Goal: Task Accomplishment & Management: Manage account settings

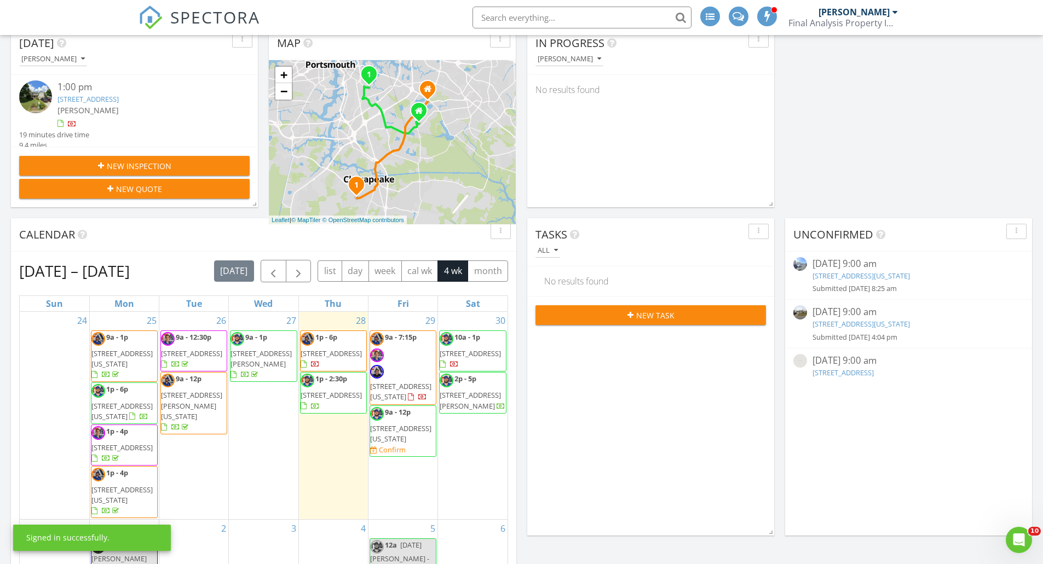
scroll to position [164, 0]
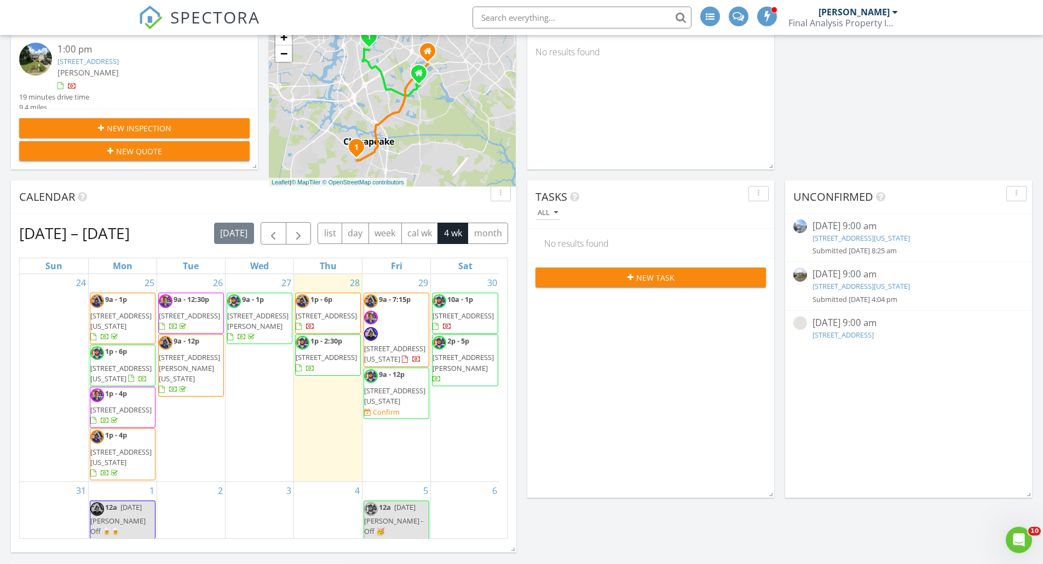
drag, startPoint x: 534, startPoint y: 306, endPoint x: 338, endPoint y: 309, distance: 196.0
click at [689, 512] on div "Today Anthony Gilbar 1:00 pm 646 Edgewood Arch, Chesapeake, VA 23322 Anthony Gi…" at bounding box center [521, 394] width 1043 height 832
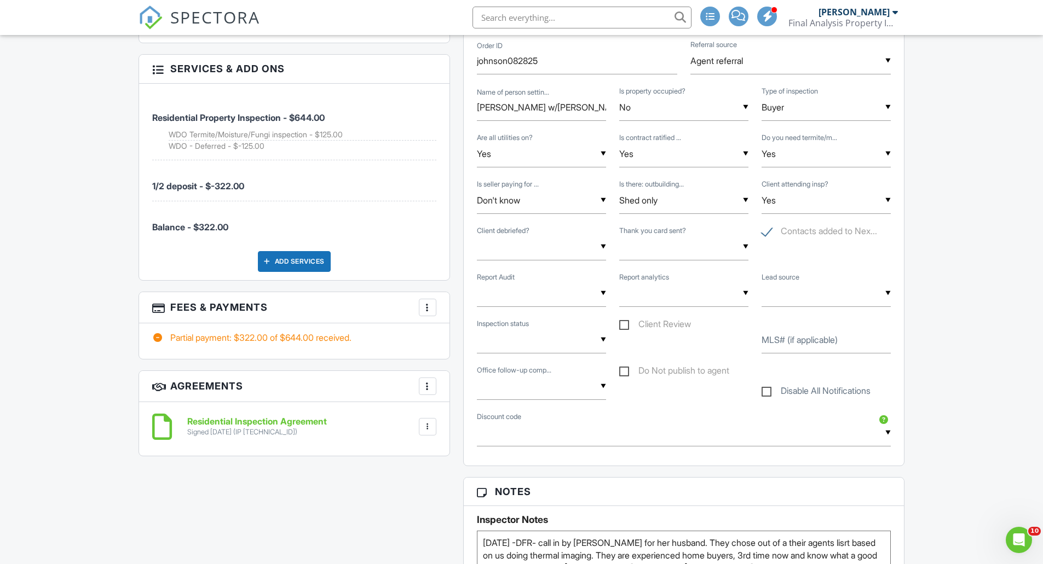
scroll to position [602, 0]
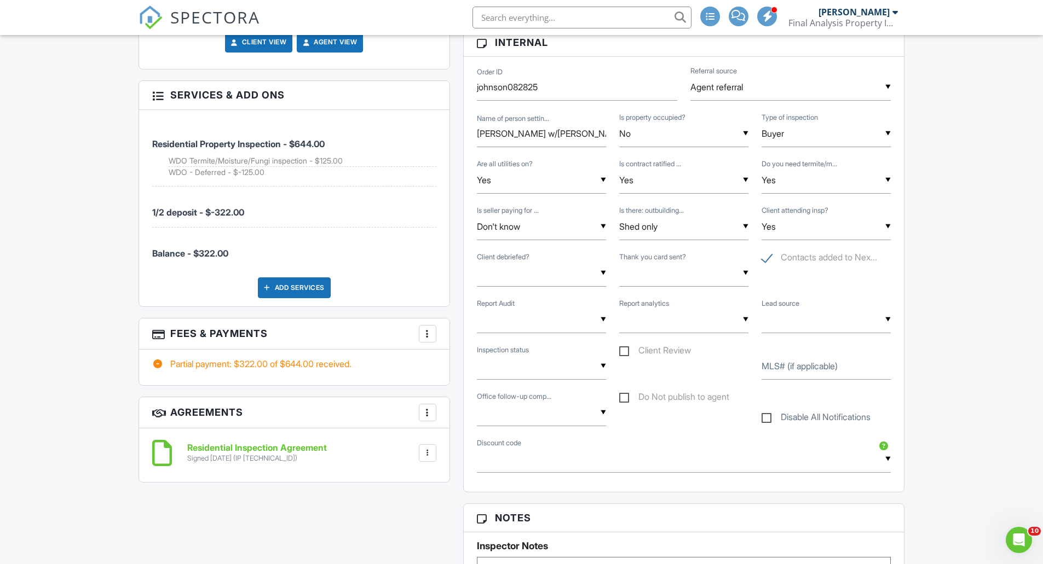
click at [433, 336] on div "More" at bounding box center [428, 334] width 18 height 18
click at [491, 426] on li "View Invoice" at bounding box center [482, 421] width 114 height 27
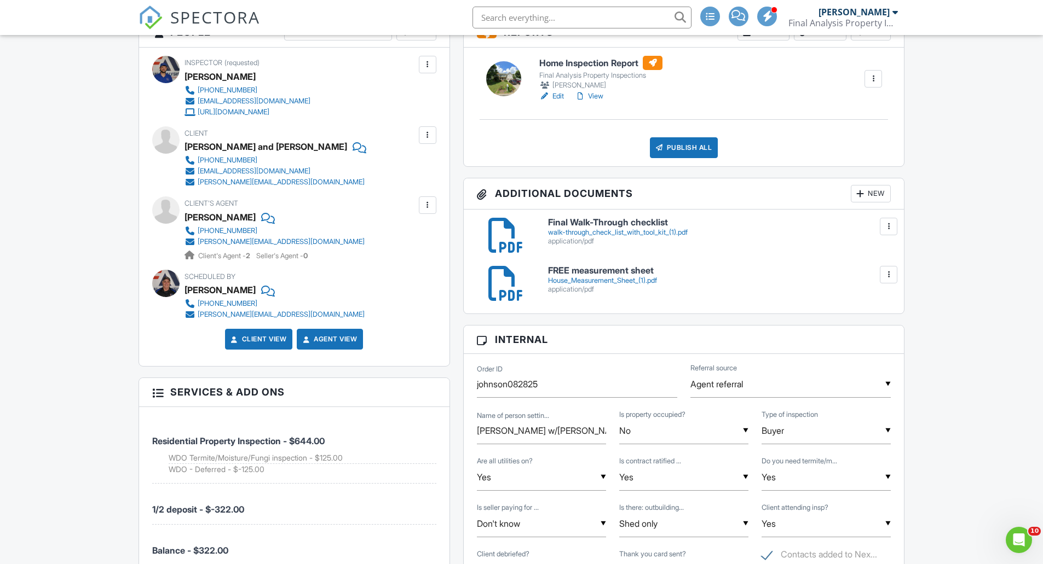
scroll to position [109, 0]
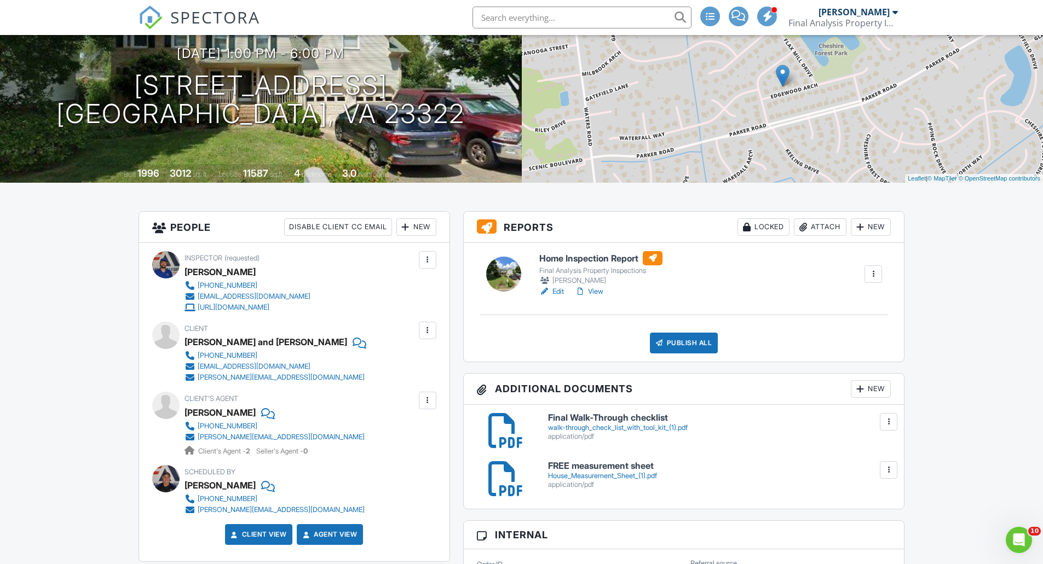
click at [557, 292] on link "Edit" at bounding box center [551, 291] width 25 height 11
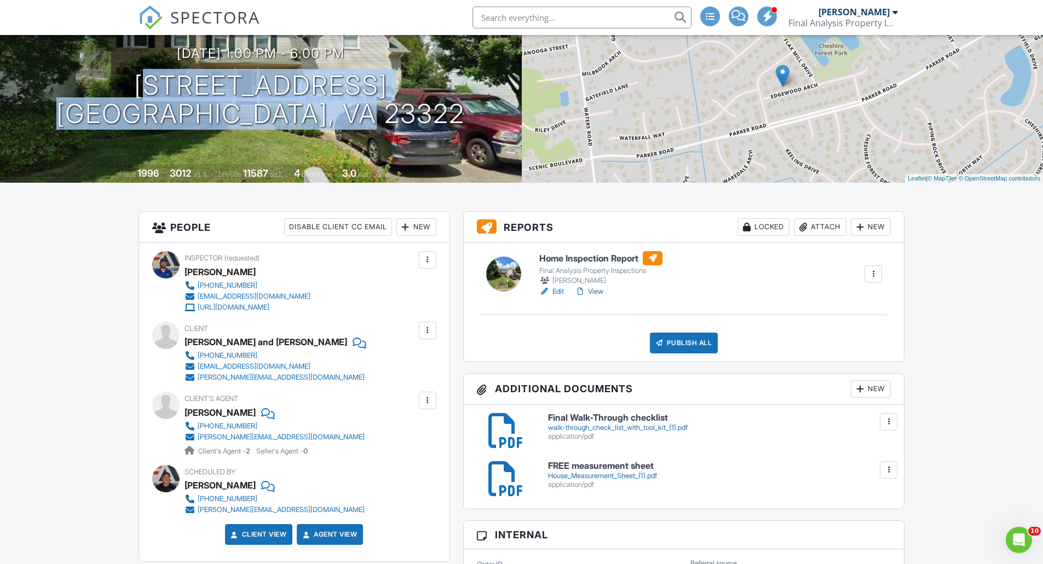
copy h1 "[STREET_ADDRESS]"
drag, startPoint x: 111, startPoint y: 73, endPoint x: 463, endPoint y: 128, distance: 356.7
click at [463, 128] on div "[DATE] 1:00 pm - 6:00 pm [STREET_ADDRESS] [GEOGRAPHIC_DATA], VA 23322" at bounding box center [261, 87] width 522 height 83
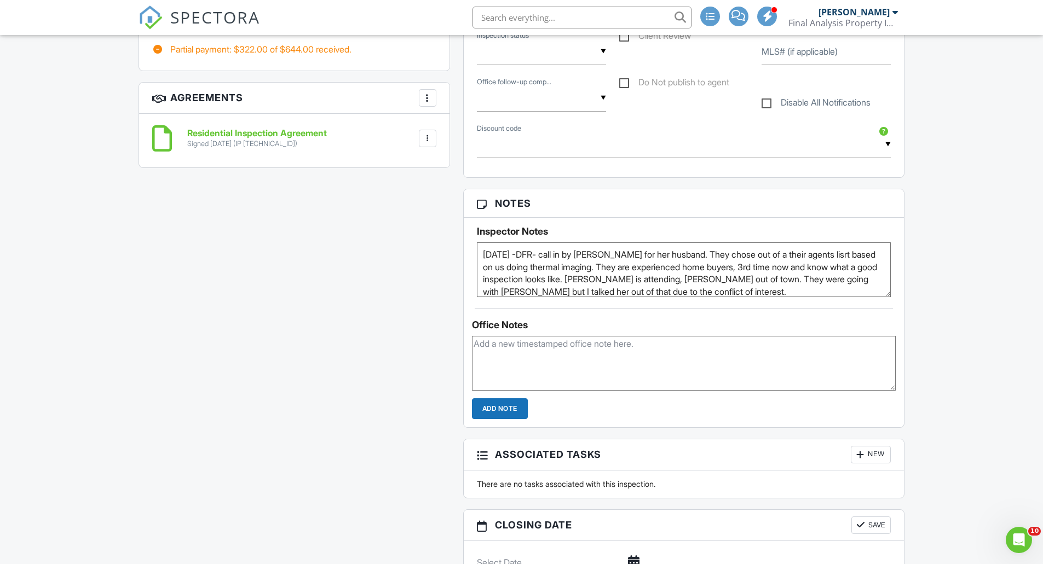
scroll to position [876, 0]
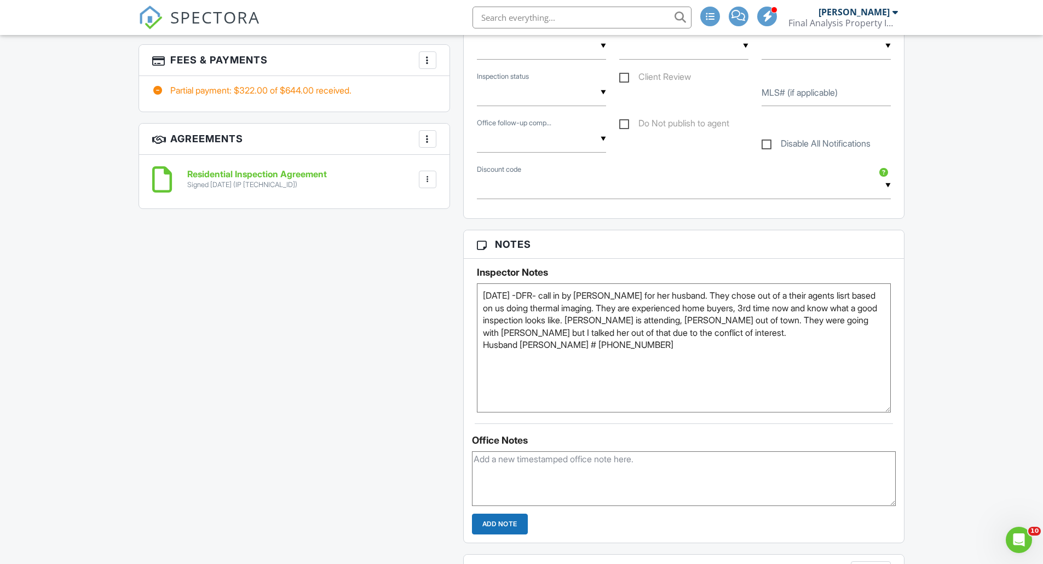
drag, startPoint x: 884, startPoint y: 332, endPoint x: 894, endPoint y: 414, distance: 83.2
click at [894, 413] on div "Inspector Notes [DATE] -DFR- call in by [PERSON_NAME] for her husband. They cho…" at bounding box center [684, 336] width 441 height 154
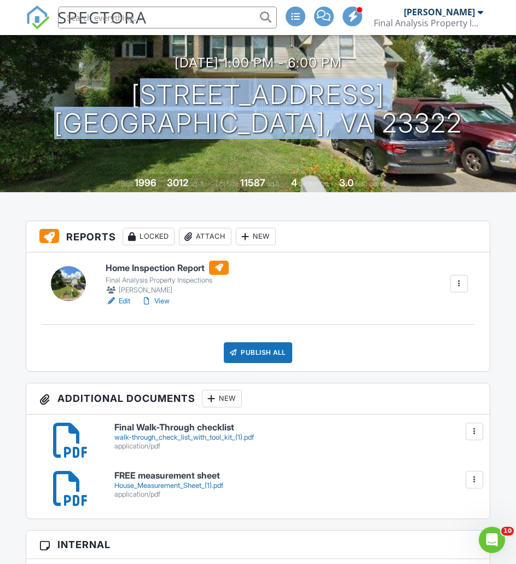
scroll to position [0, 0]
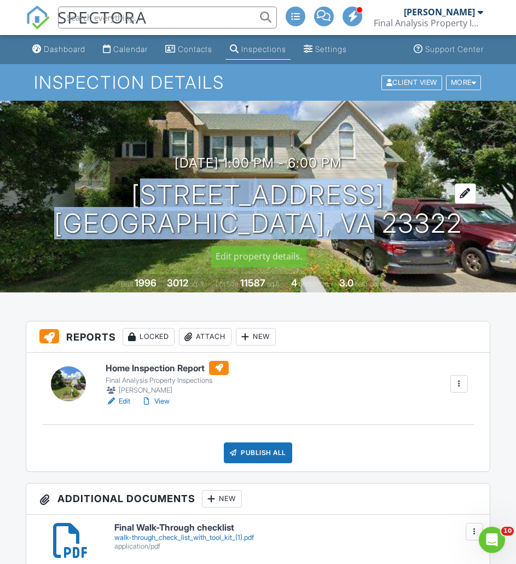
copy h1 "[STREET_ADDRESS]"
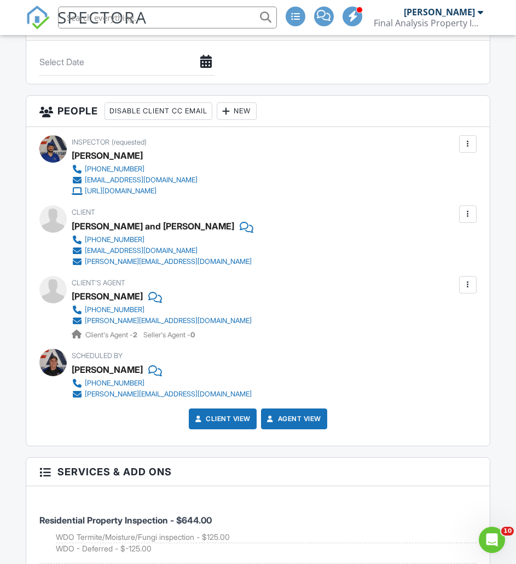
scroll to position [1587, 0]
click at [72, 224] on div "[PERSON_NAME] and [PERSON_NAME]" at bounding box center [153, 225] width 163 height 16
click at [75, 226] on div "[PERSON_NAME] and [PERSON_NAME]" at bounding box center [153, 225] width 163 height 16
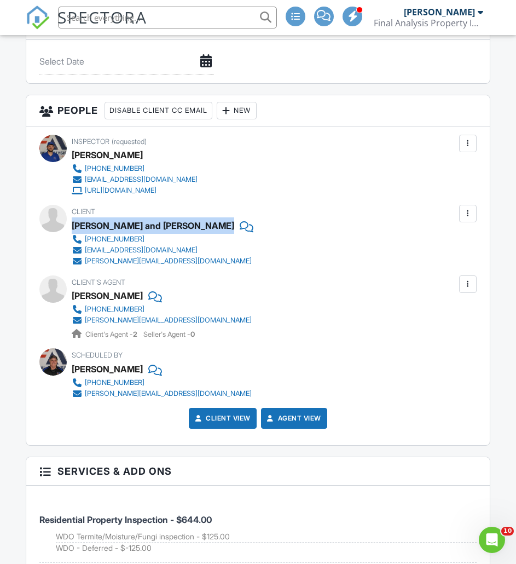
copy div "[PERSON_NAME] and [PERSON_NAME]"
drag, startPoint x: 73, startPoint y: 228, endPoint x: 216, endPoint y: 223, distance: 142.9
click at [216, 223] on div "Client [PERSON_NAME] and [PERSON_NAME] [PHONE_NUMBER] [EMAIL_ADDRESS][DOMAIN_NA…" at bounding box center [177, 235] width 211 height 61
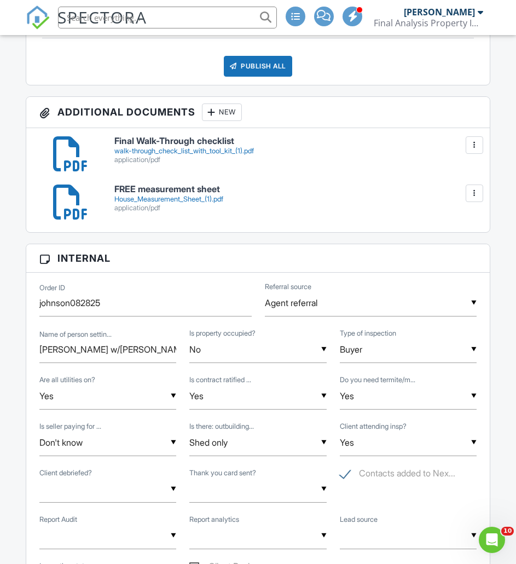
scroll to position [383, 0]
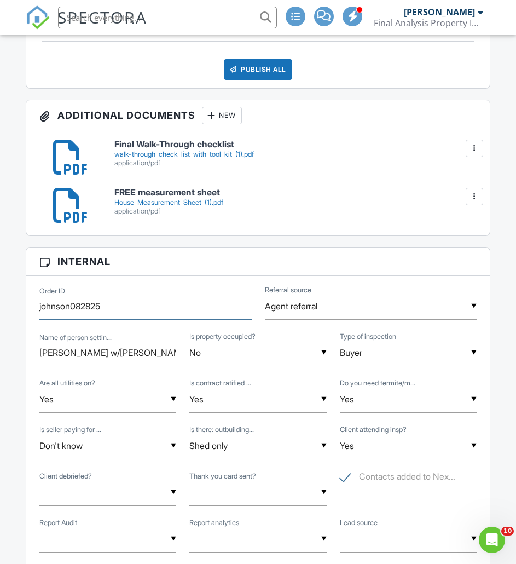
click at [94, 305] on input "johnson082825" at bounding box center [145, 306] width 212 height 27
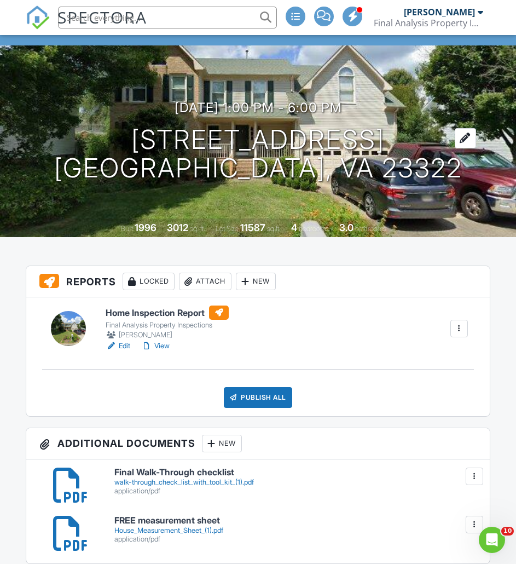
scroll to position [0, 0]
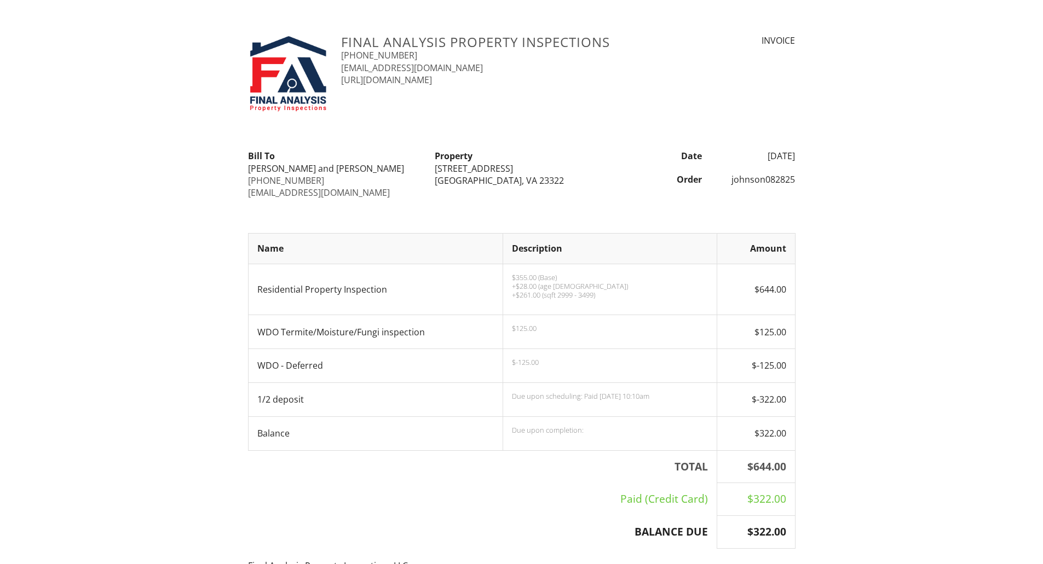
scroll to position [196, 0]
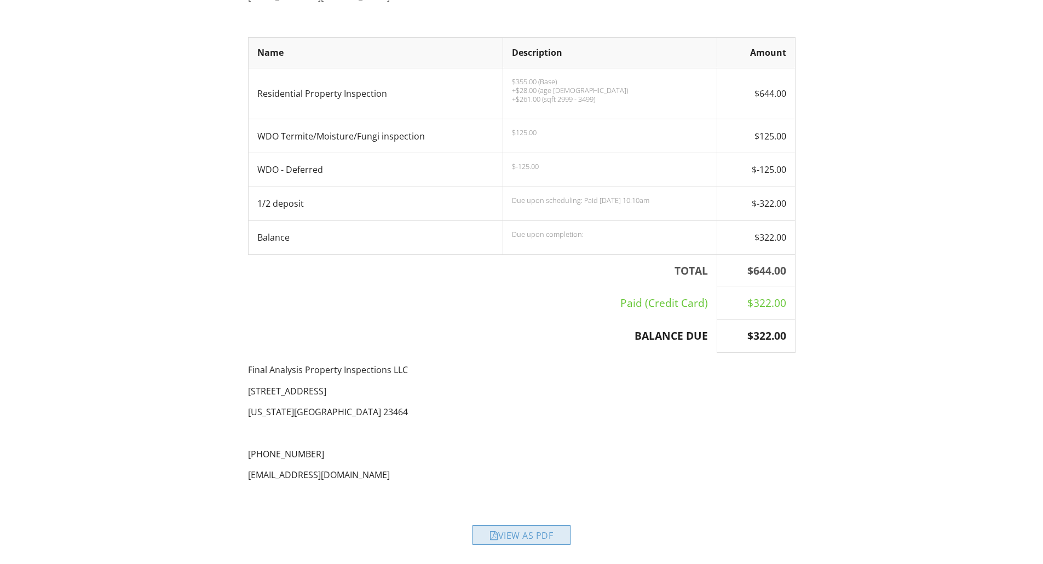
click at [525, 536] on div "View as PDF" at bounding box center [521, 535] width 99 height 20
